Goal: Task Accomplishment & Management: Manage account settings

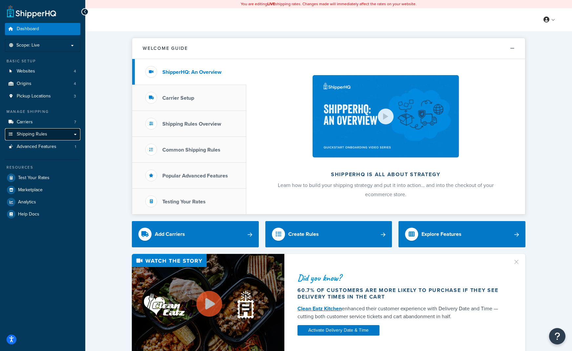
click at [32, 136] on span "Shipping Rules" at bounding box center [32, 135] width 31 height 6
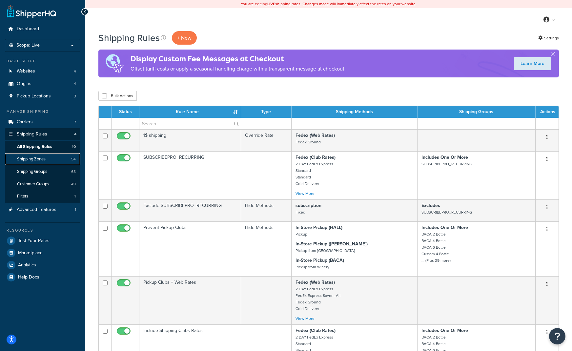
click at [39, 158] on span "Shipping Zones" at bounding box center [31, 160] width 29 height 6
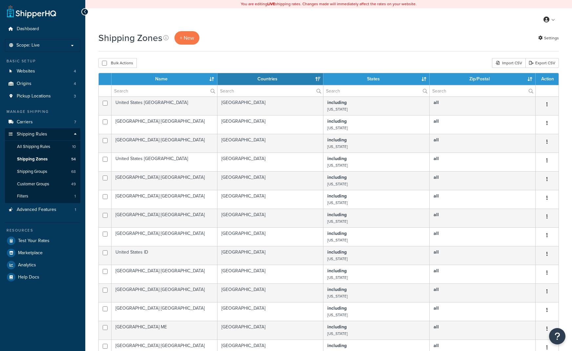
select select "15"
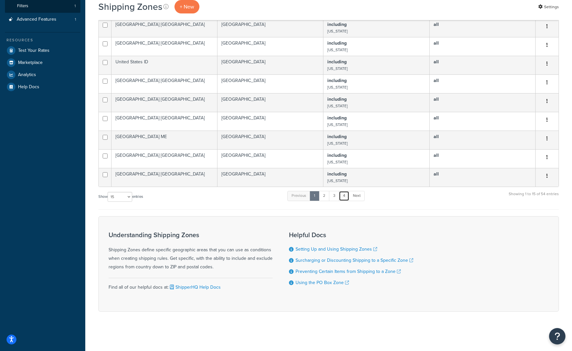
click at [349, 195] on link "4" at bounding box center [344, 196] width 11 height 10
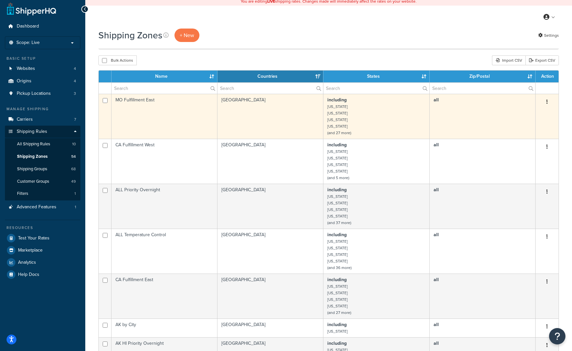
scroll to position [0, 0]
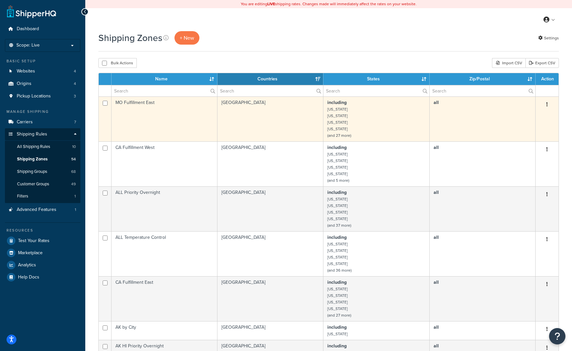
click at [145, 104] on td "MO Fulfillment East" at bounding box center [165, 119] width 106 height 45
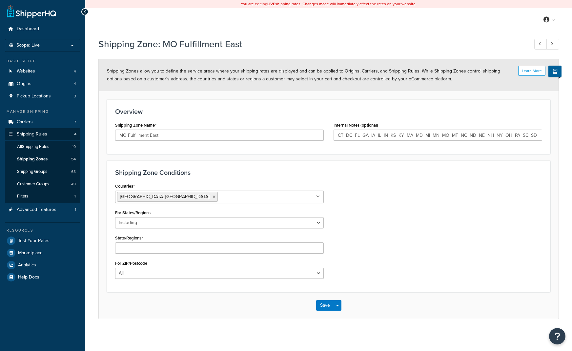
select select "including"
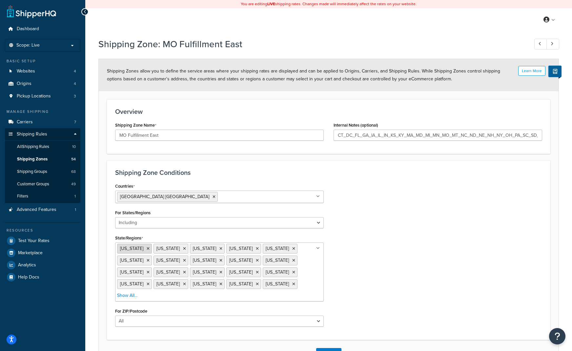
click at [147, 249] on icon at bounding box center [148, 249] width 3 height 4
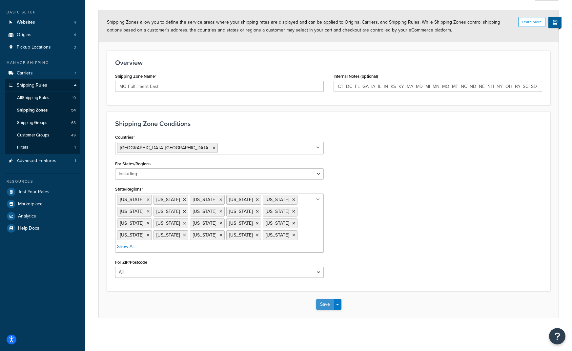
scroll to position [48, 0]
click at [332, 307] on button "Save" at bounding box center [325, 305] width 18 height 11
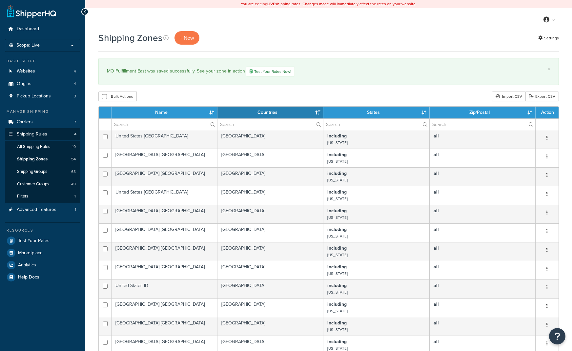
select select "15"
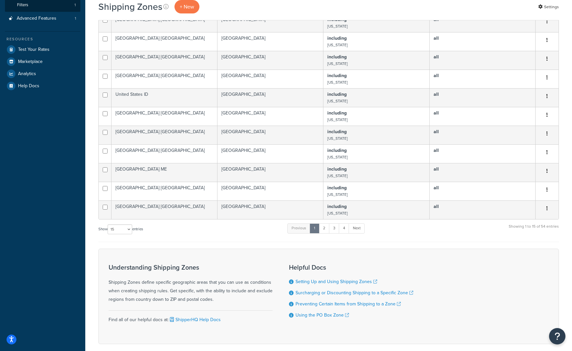
scroll to position [224, 0]
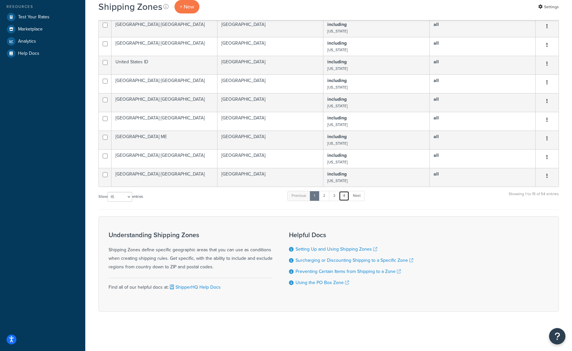
click at [347, 199] on link "4" at bounding box center [344, 196] width 11 height 10
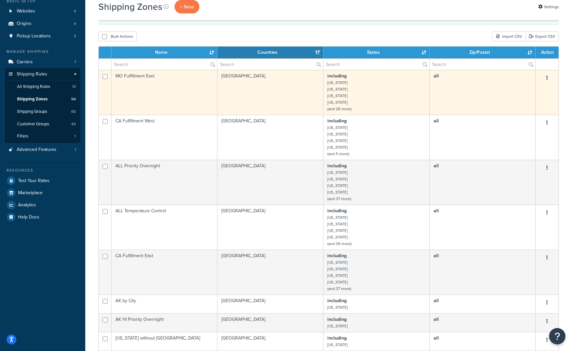
scroll to position [0, 0]
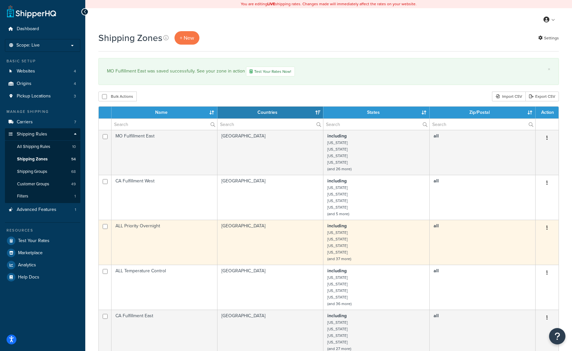
click at [141, 230] on td "ALL Priority Overnight" at bounding box center [165, 242] width 106 height 45
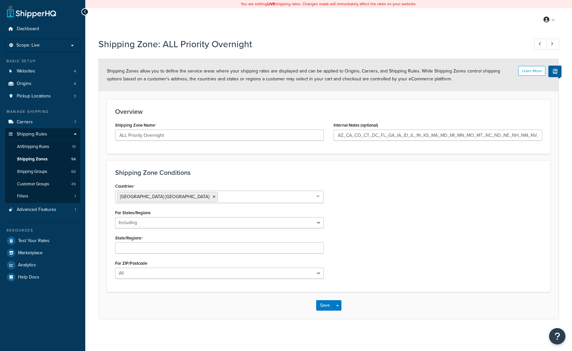
select select "including"
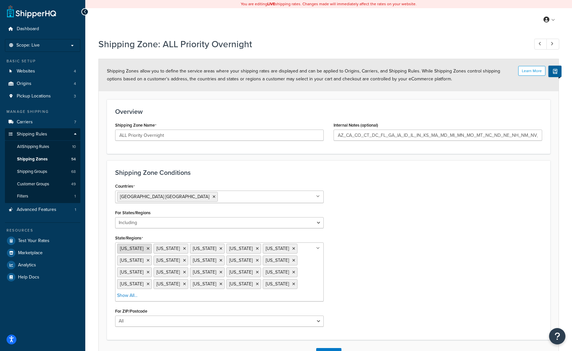
click at [147, 250] on icon at bounding box center [148, 249] width 3 height 4
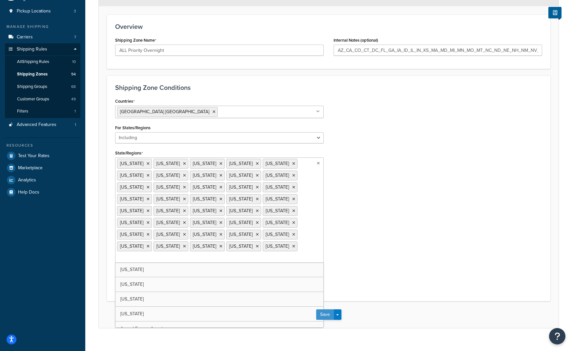
click at [331, 310] on button "Save" at bounding box center [325, 315] width 18 height 11
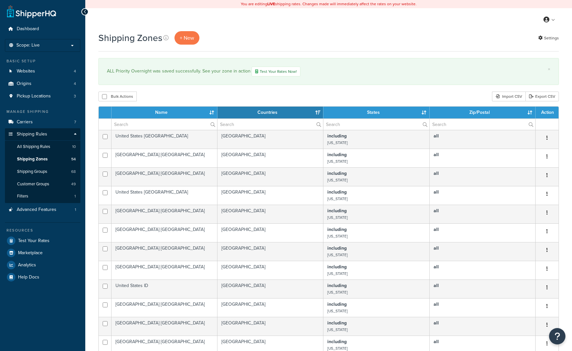
select select "15"
click at [558, 19] on link at bounding box center [550, 20] width 19 height 10
click at [518, 82] on link "Logout" at bounding box center [530, 85] width 58 height 13
